Goal: Check status: Check status

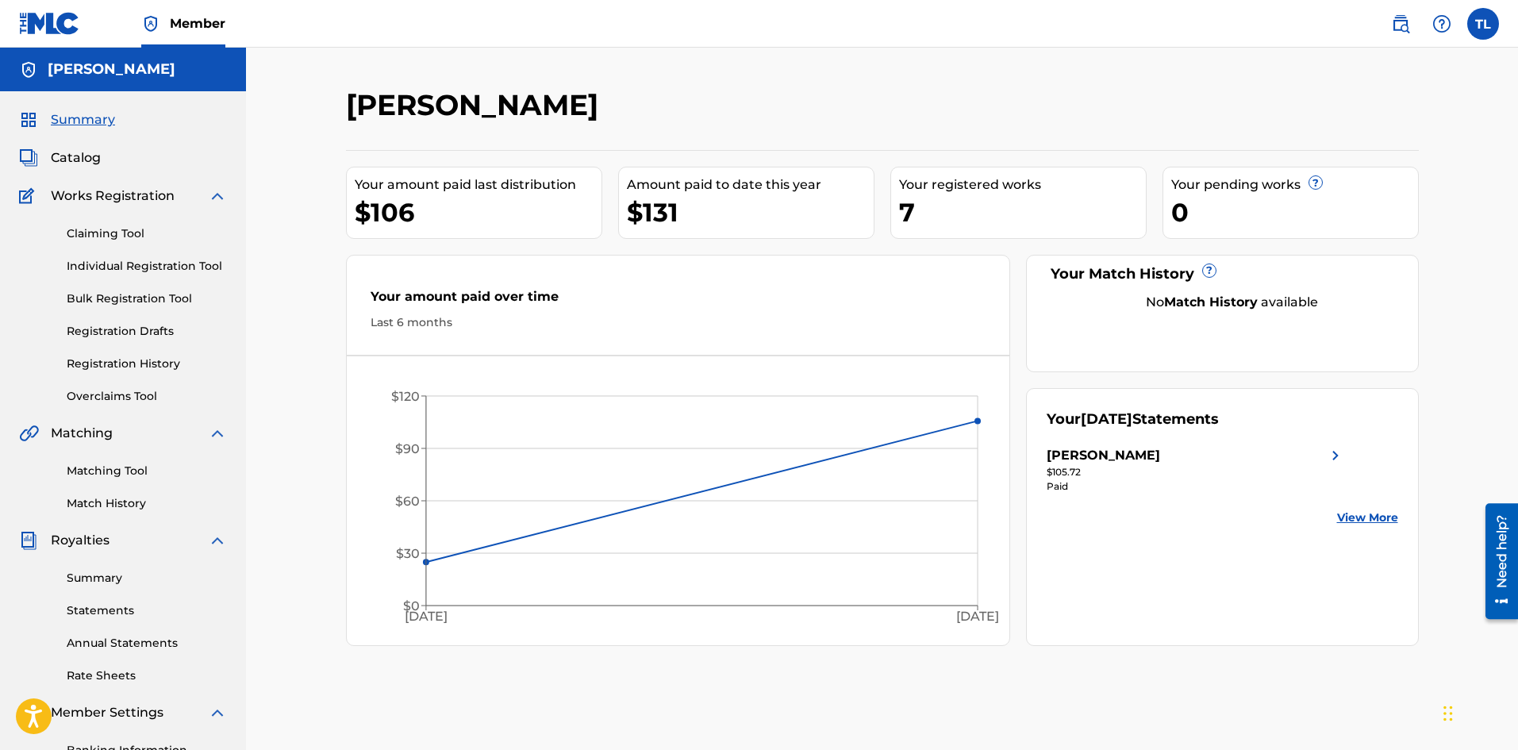
click at [126, 367] on link "Registration History" at bounding box center [147, 363] width 160 height 17
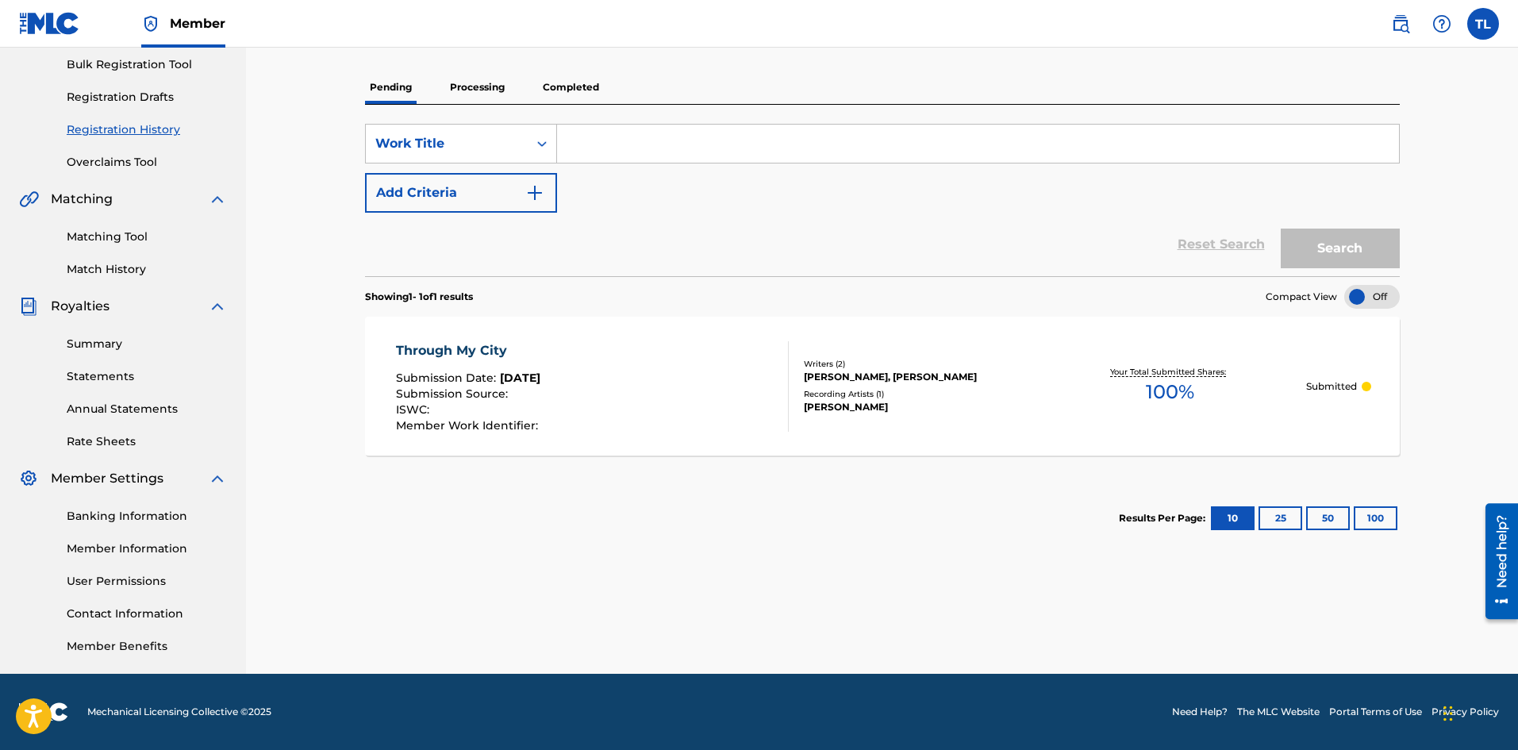
scroll to position [155, 0]
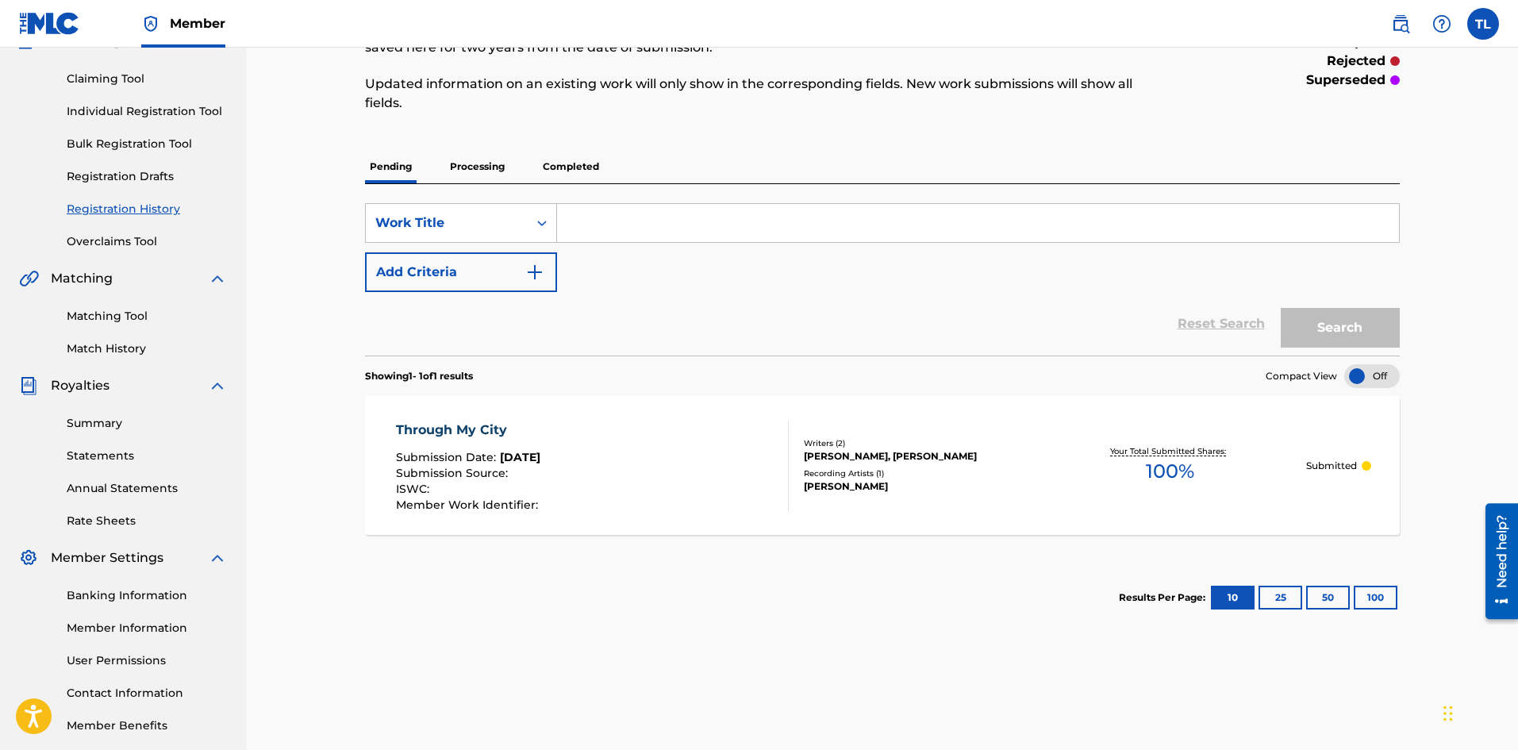
click at [461, 176] on p "Processing" at bounding box center [477, 166] width 64 height 33
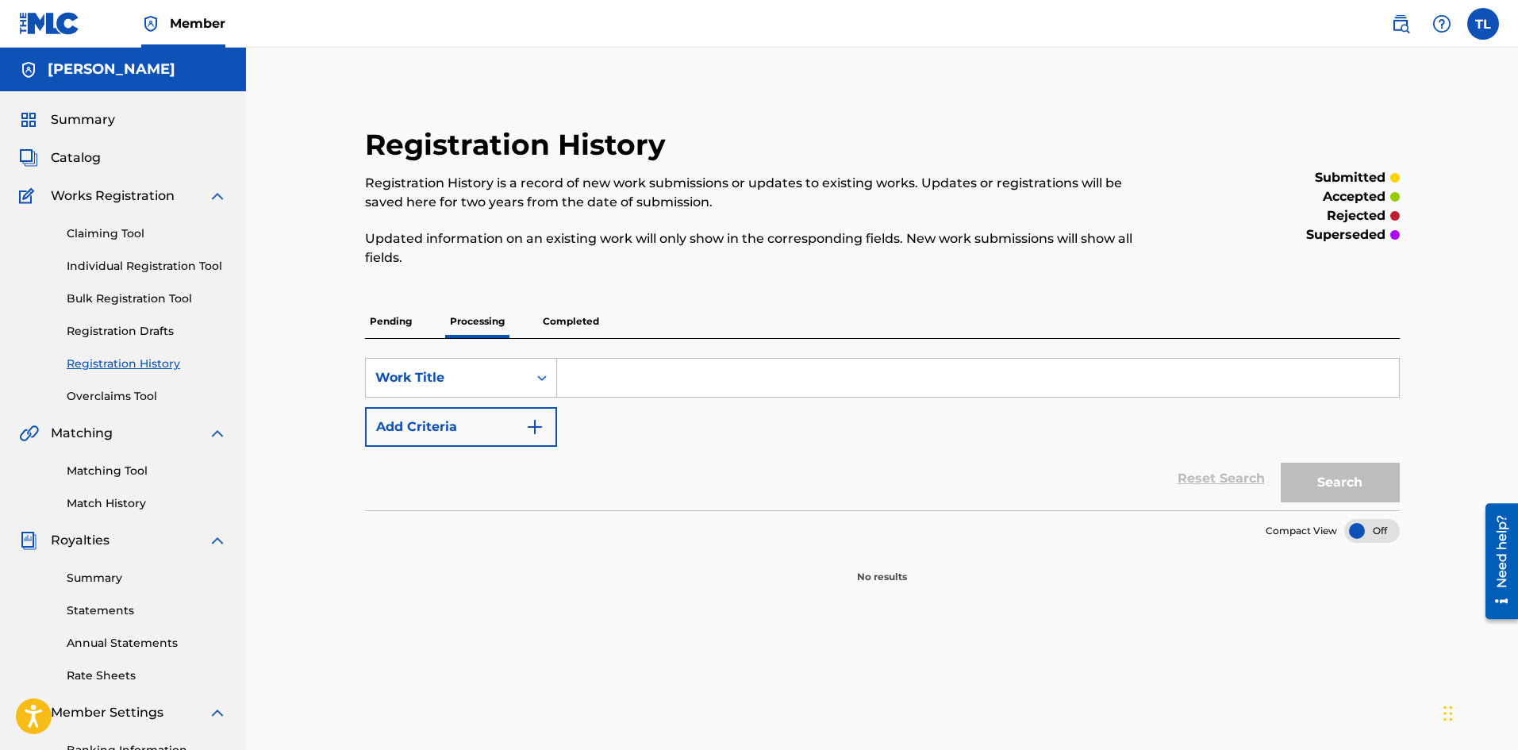
click at [570, 321] on p "Completed" at bounding box center [571, 321] width 66 height 33
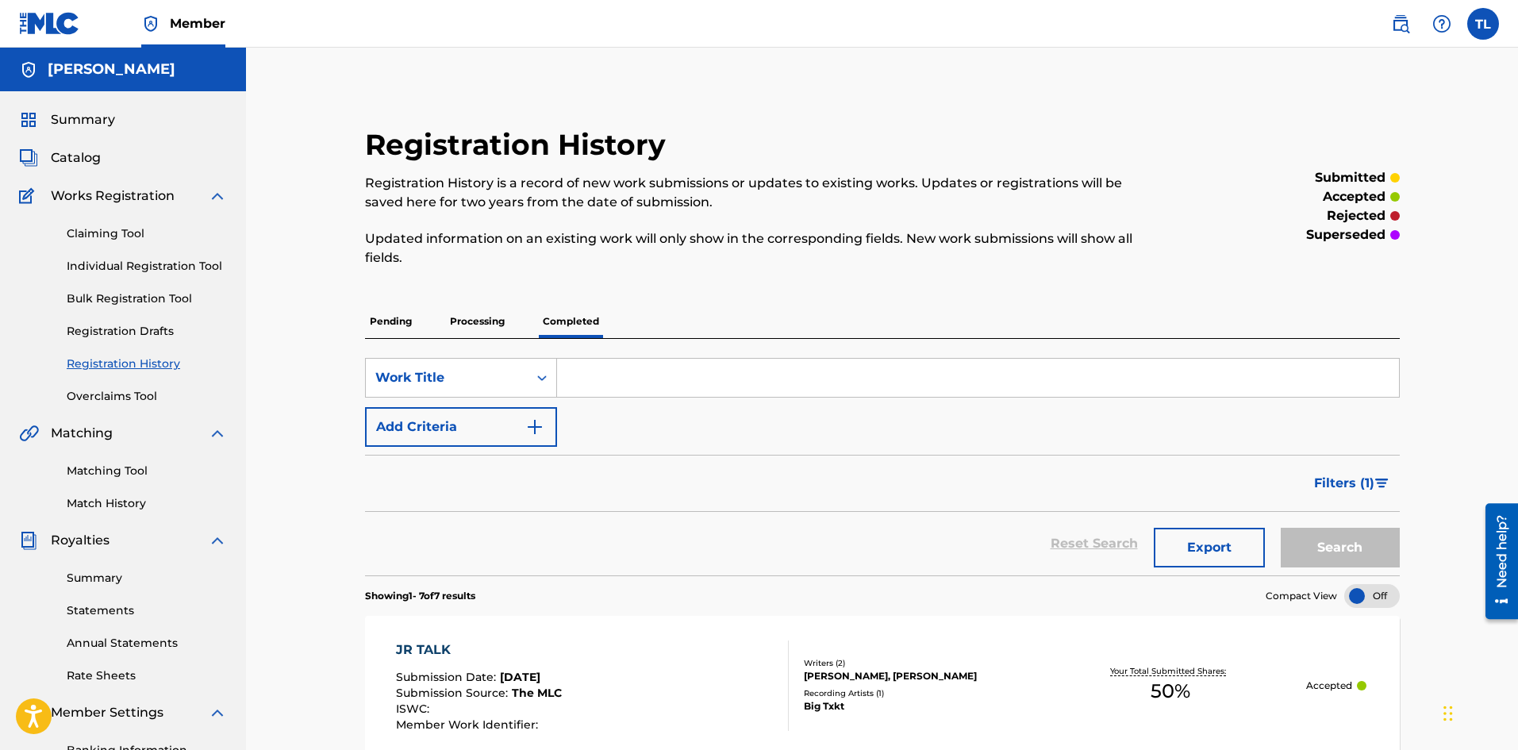
click at [50, 33] on img at bounding box center [49, 23] width 61 height 23
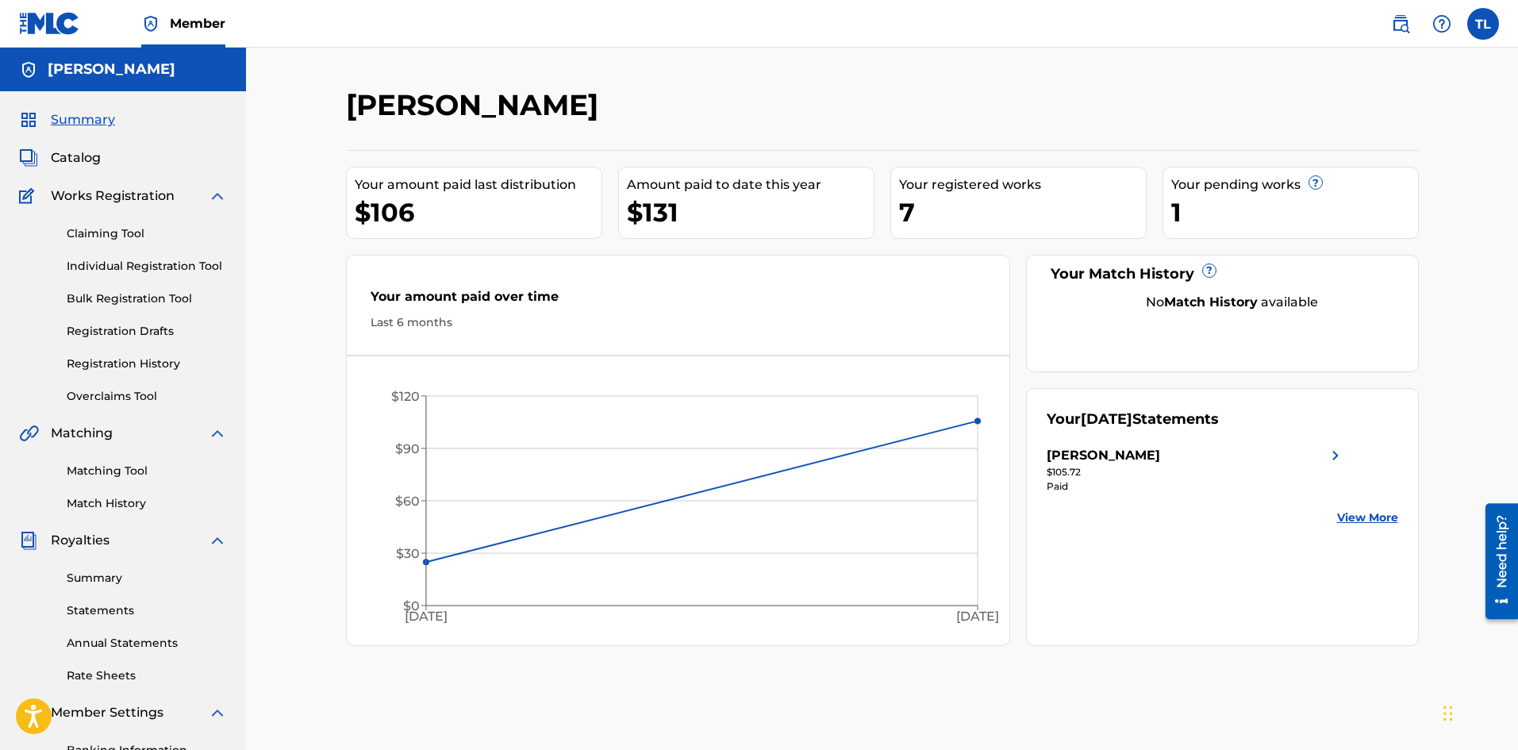
click at [1203, 265] on span "?" at bounding box center [1209, 270] width 13 height 13
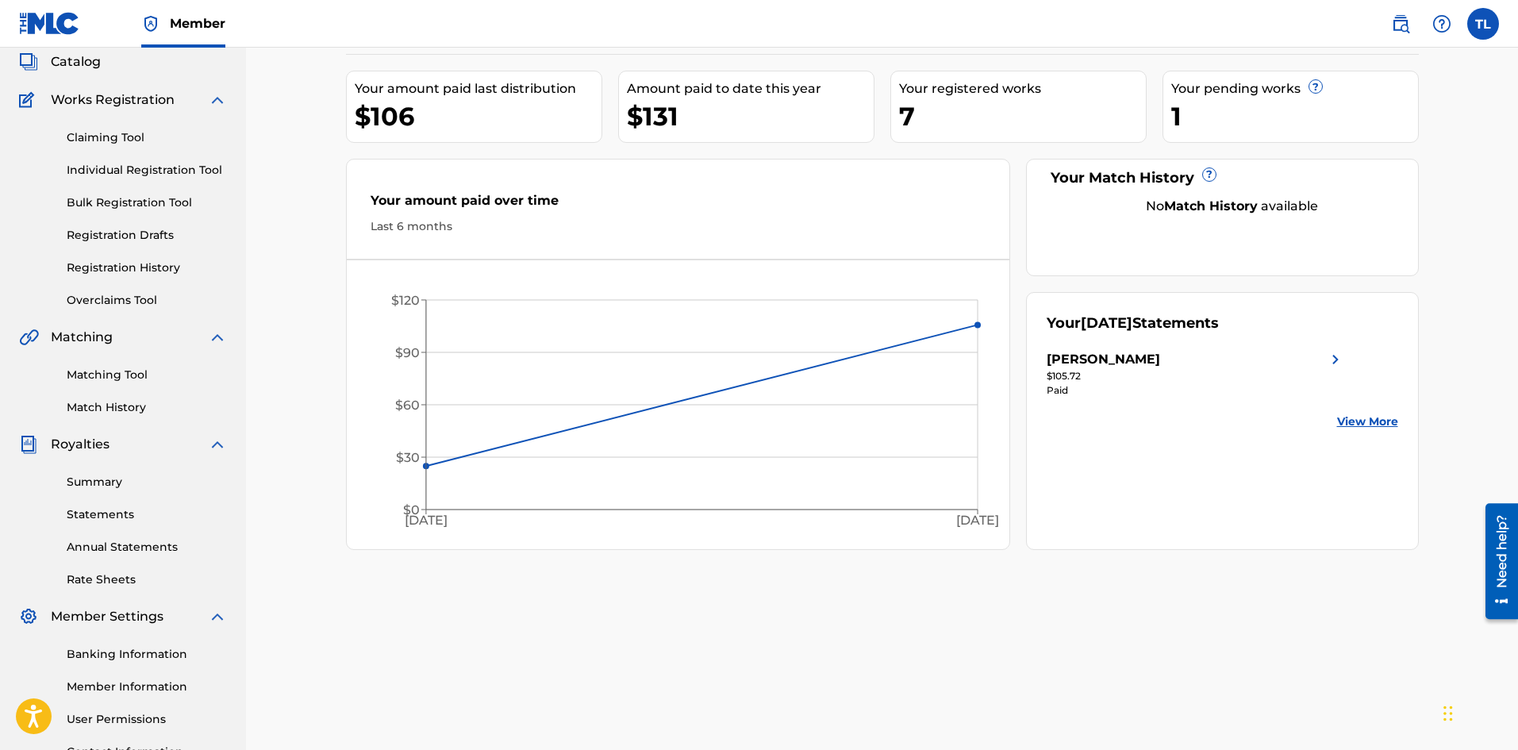
scroll to position [234, 0]
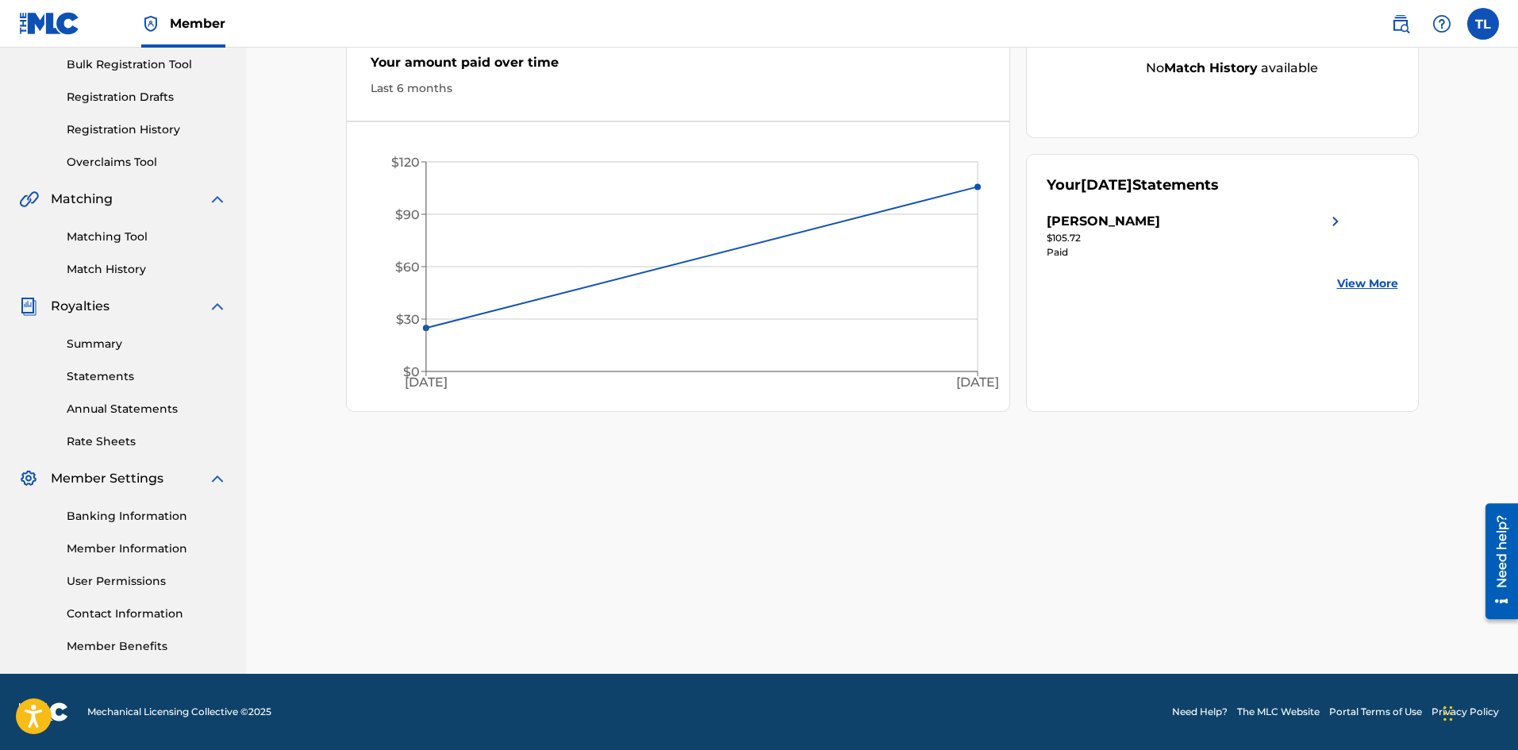
click at [109, 436] on link "Rate Sheets" at bounding box center [147, 441] width 160 height 17
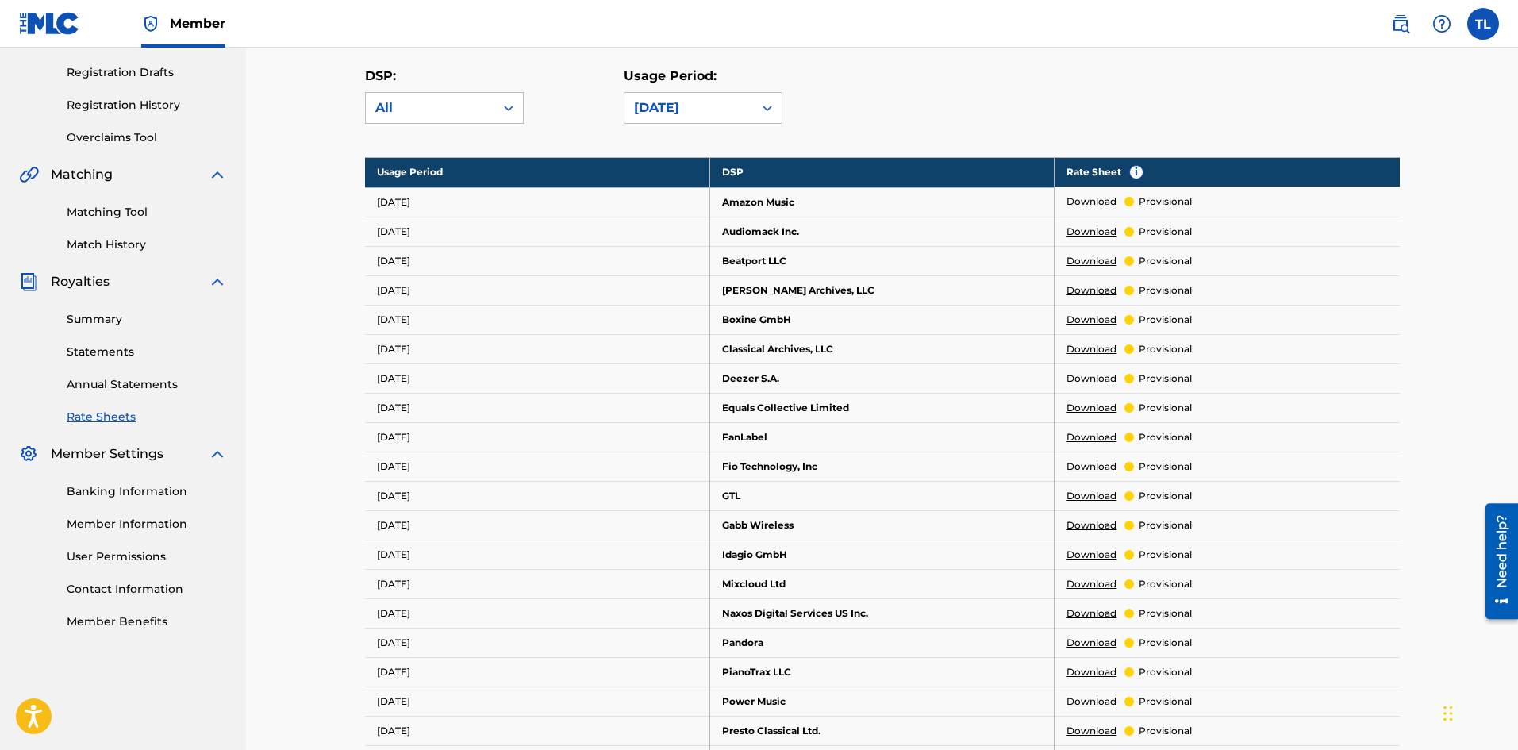
scroll to position [317, 0]
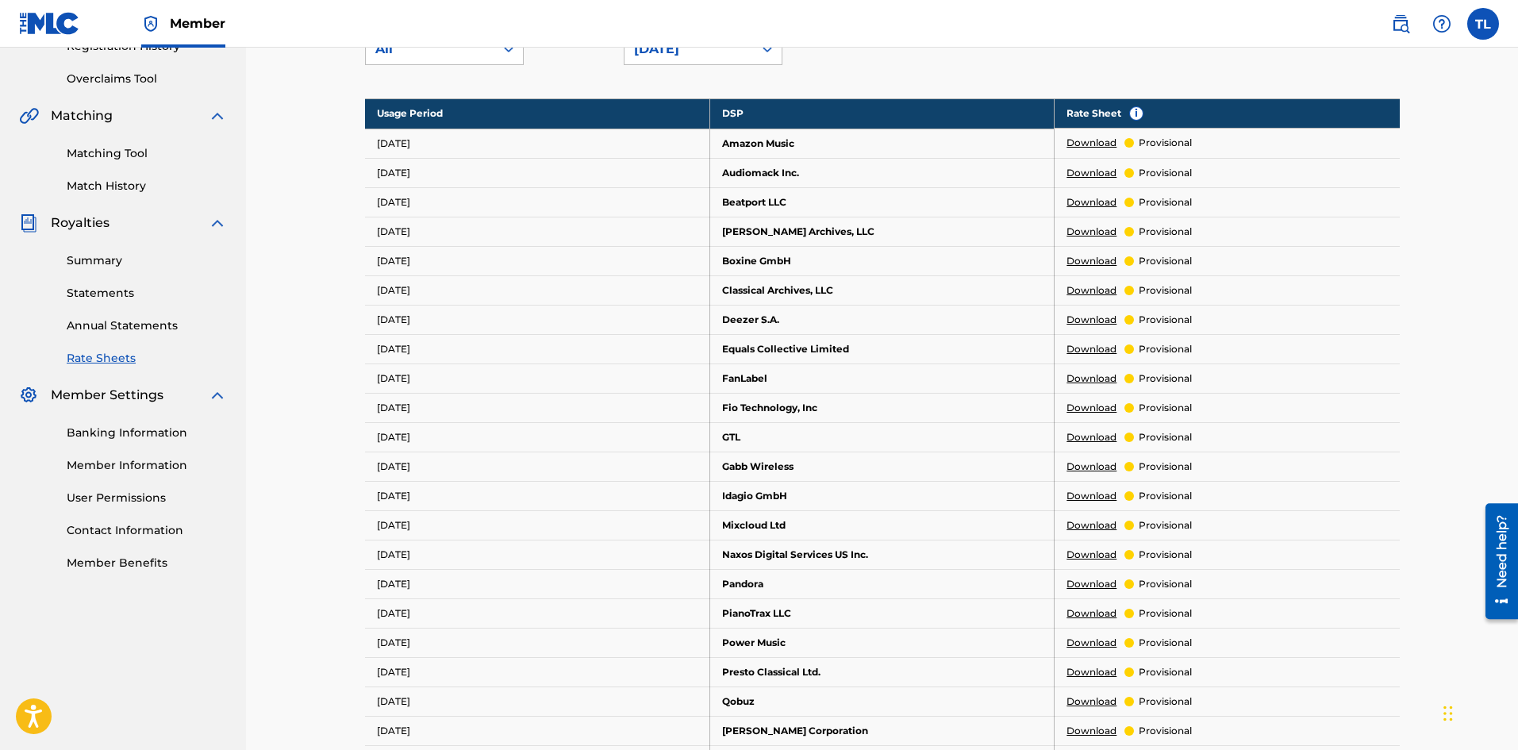
click at [104, 266] on link "Summary" at bounding box center [147, 260] width 160 height 17
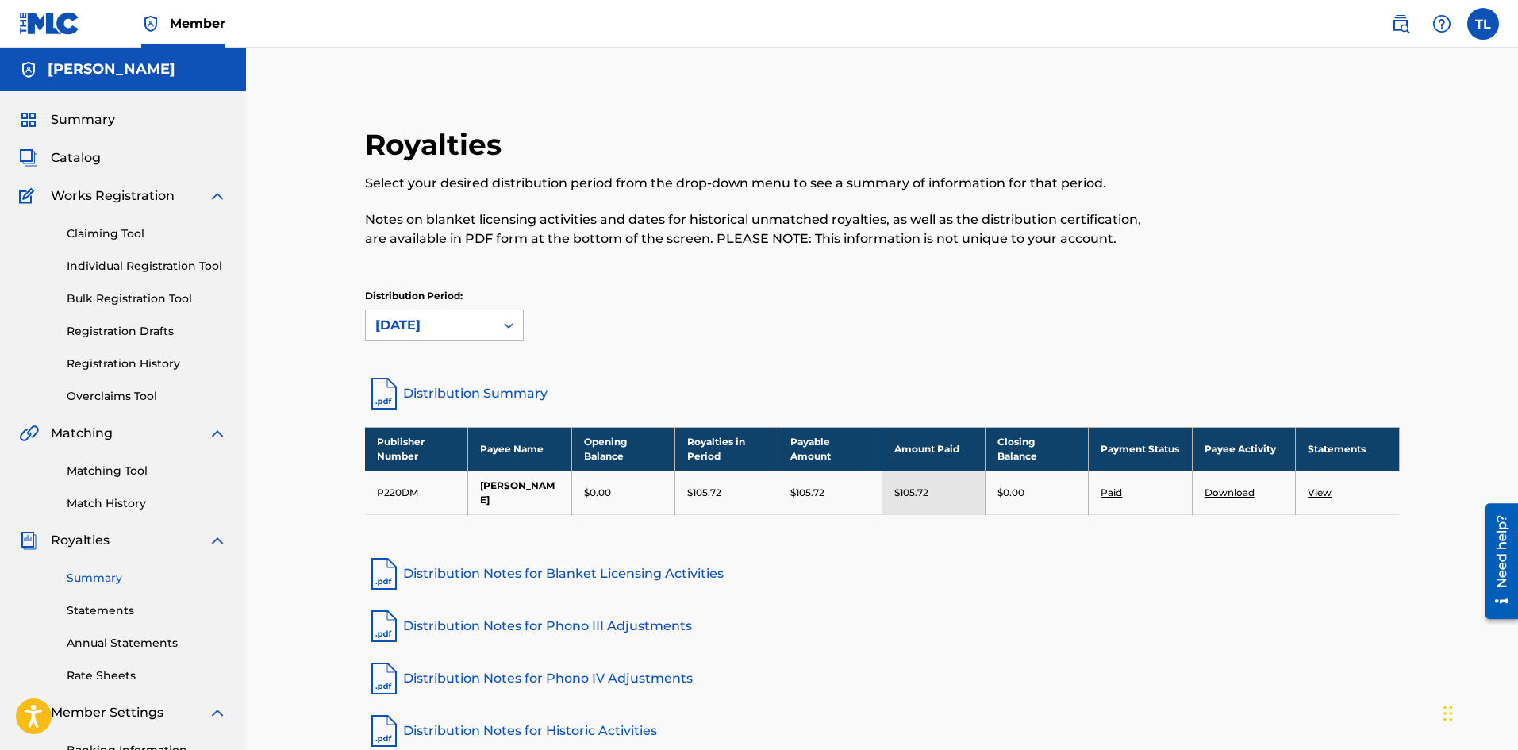
click at [106, 371] on link "Registration History" at bounding box center [147, 363] width 160 height 17
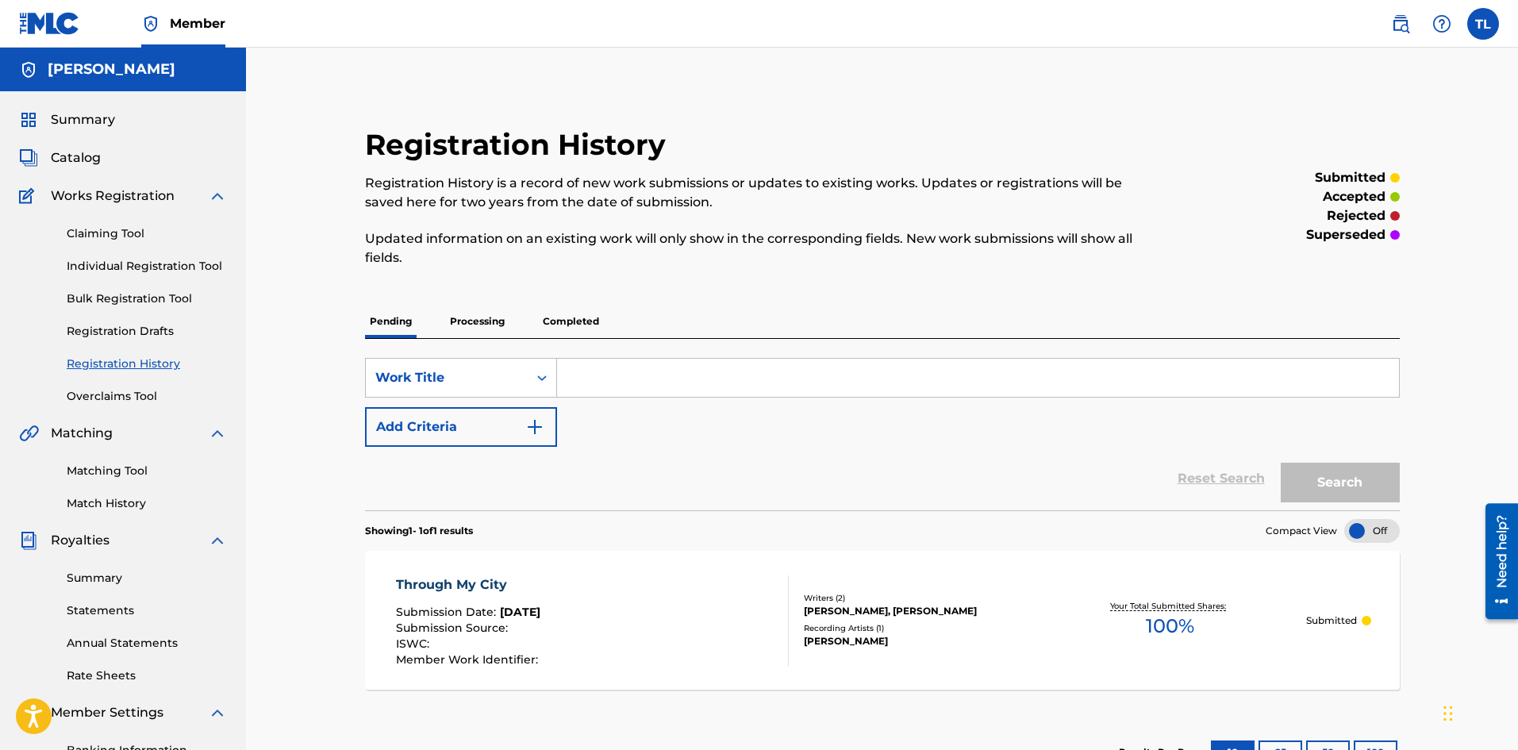
click at [74, 64] on h5 "[PERSON_NAME]" at bounding box center [112, 69] width 128 height 18
click at [44, 30] on img at bounding box center [49, 23] width 61 height 23
